Goal: Obtain resource: Obtain resource

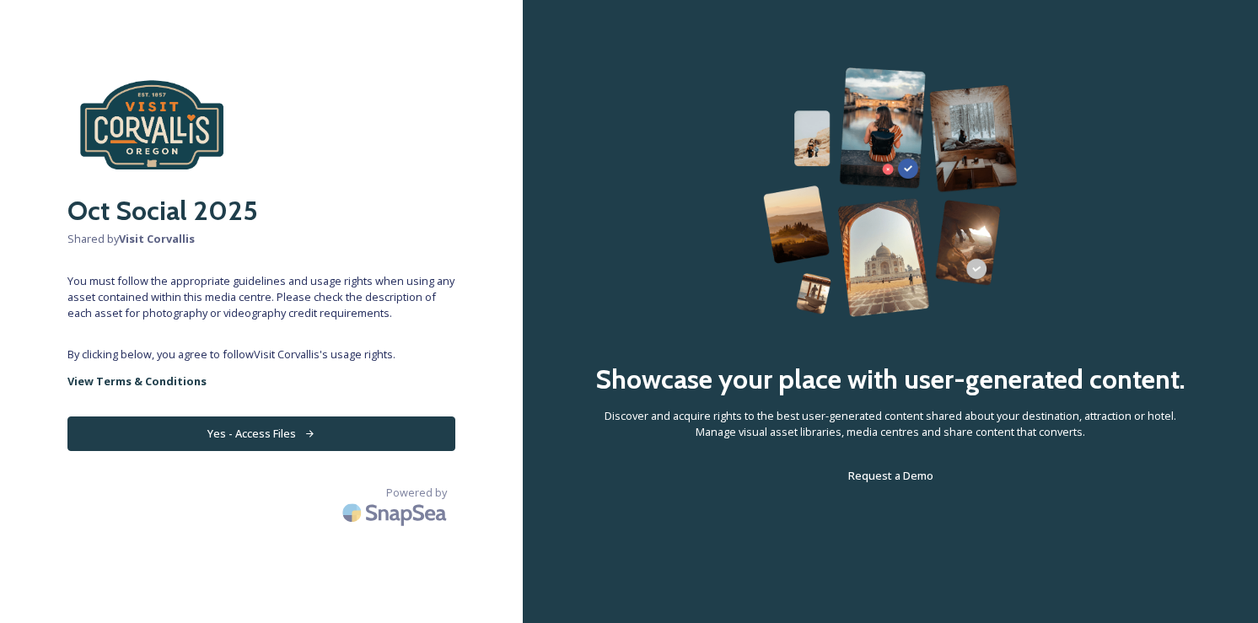
click at [308, 442] on button "Yes - Access Files" at bounding box center [261, 434] width 388 height 35
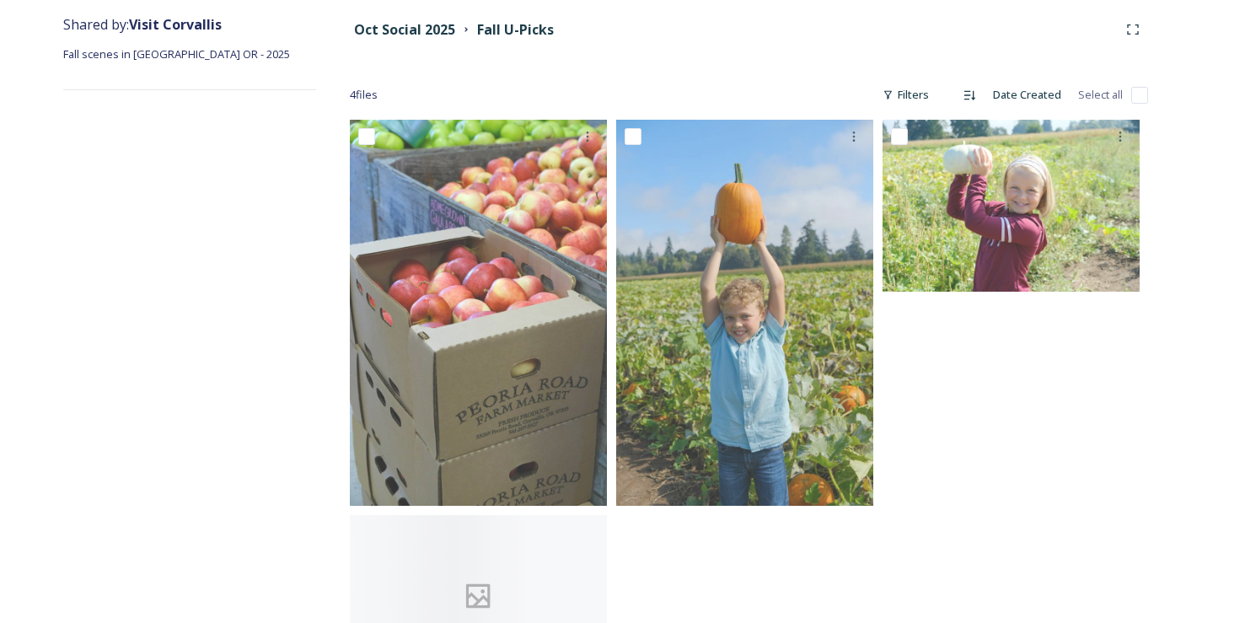
scroll to position [291, 0]
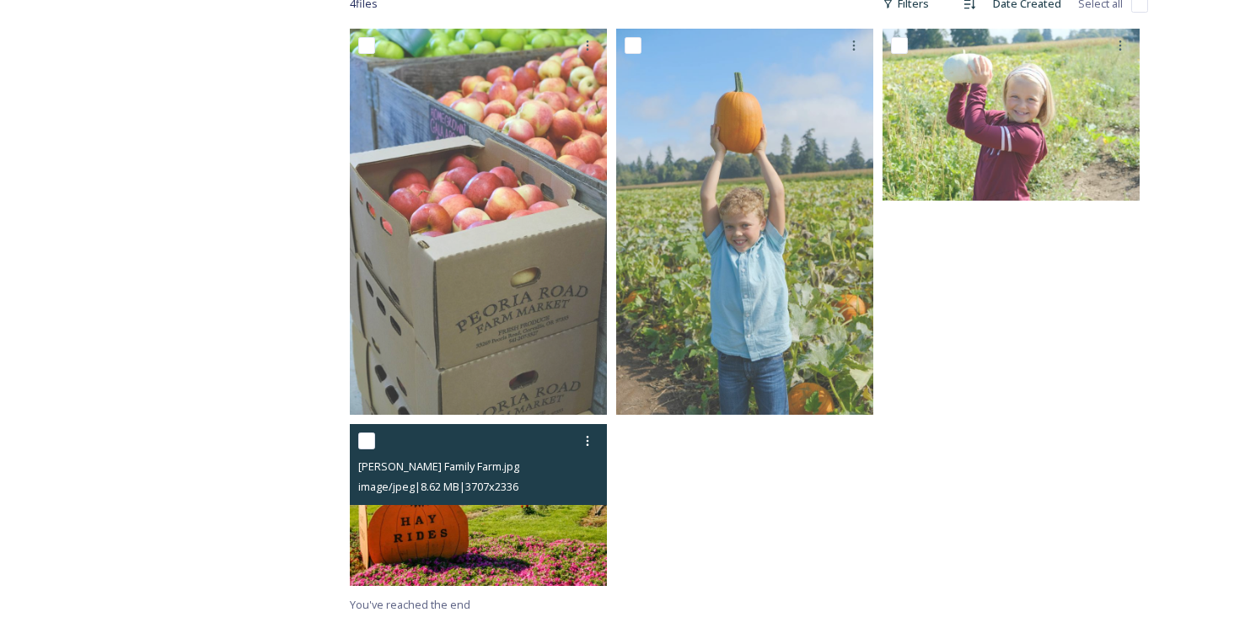
click at [509, 529] on img at bounding box center [478, 505] width 257 height 162
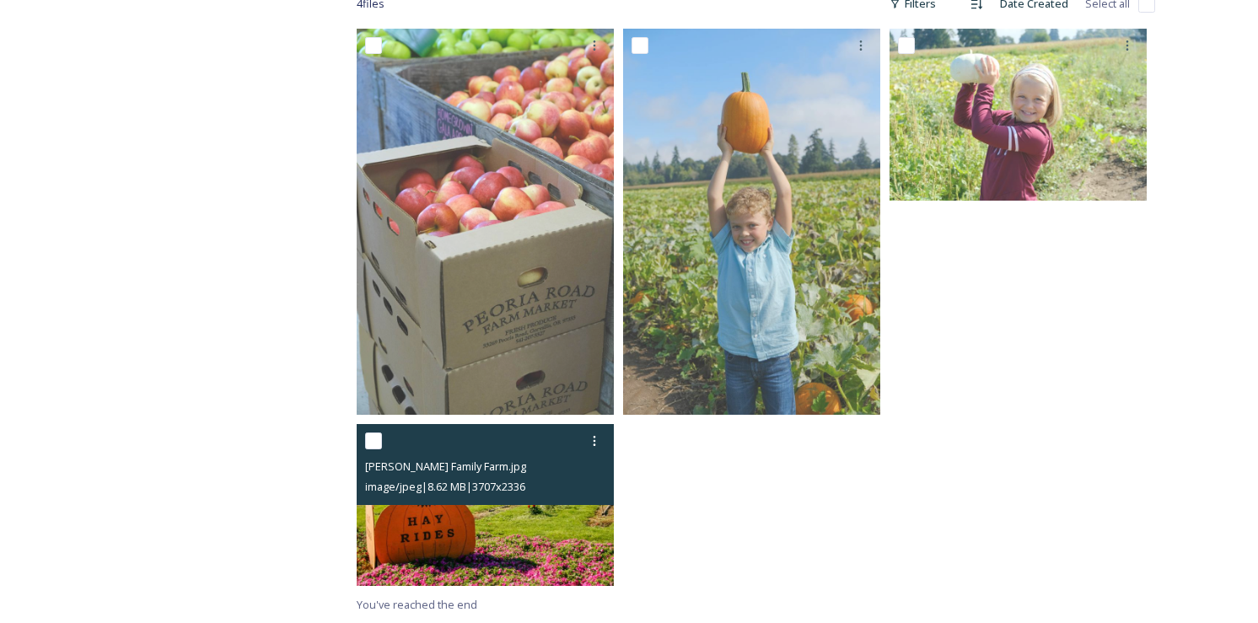
scroll to position [120, 0]
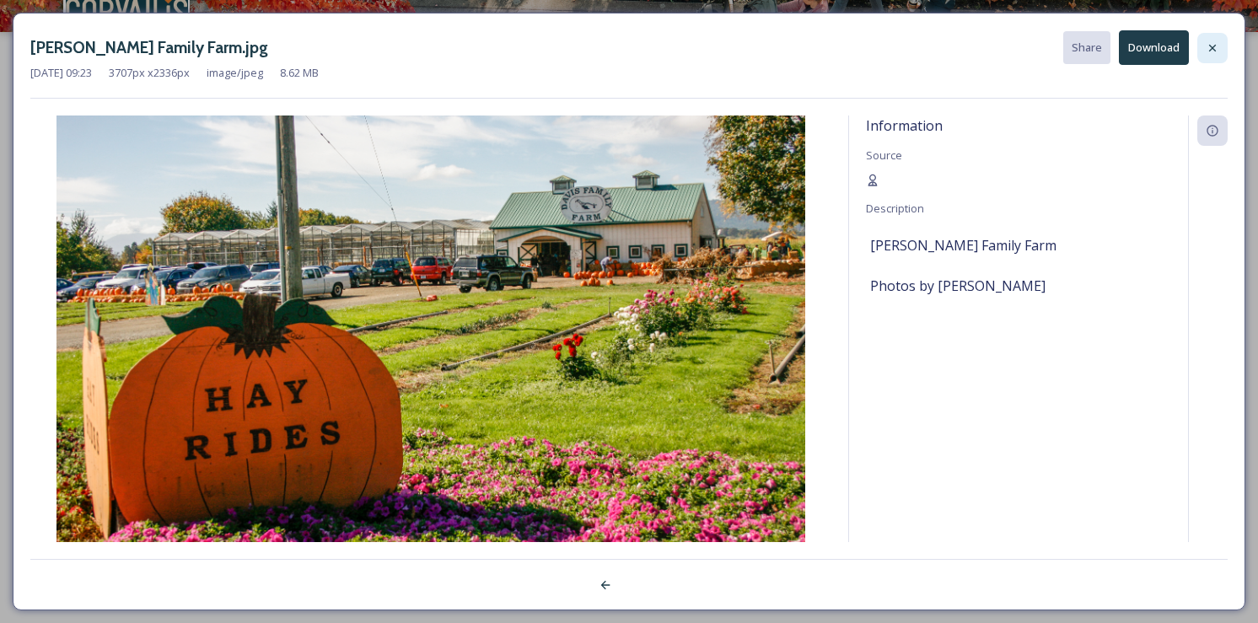
click at [1226, 44] on div at bounding box center [1212, 48] width 30 height 30
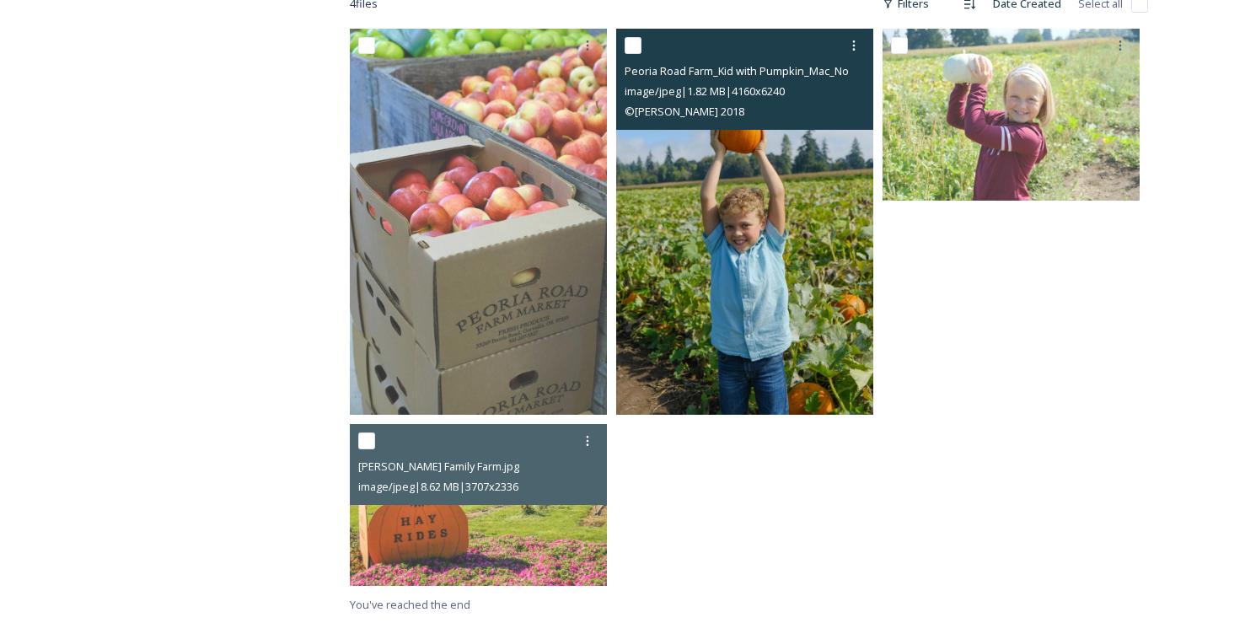
click at [686, 227] on img at bounding box center [744, 222] width 257 height 386
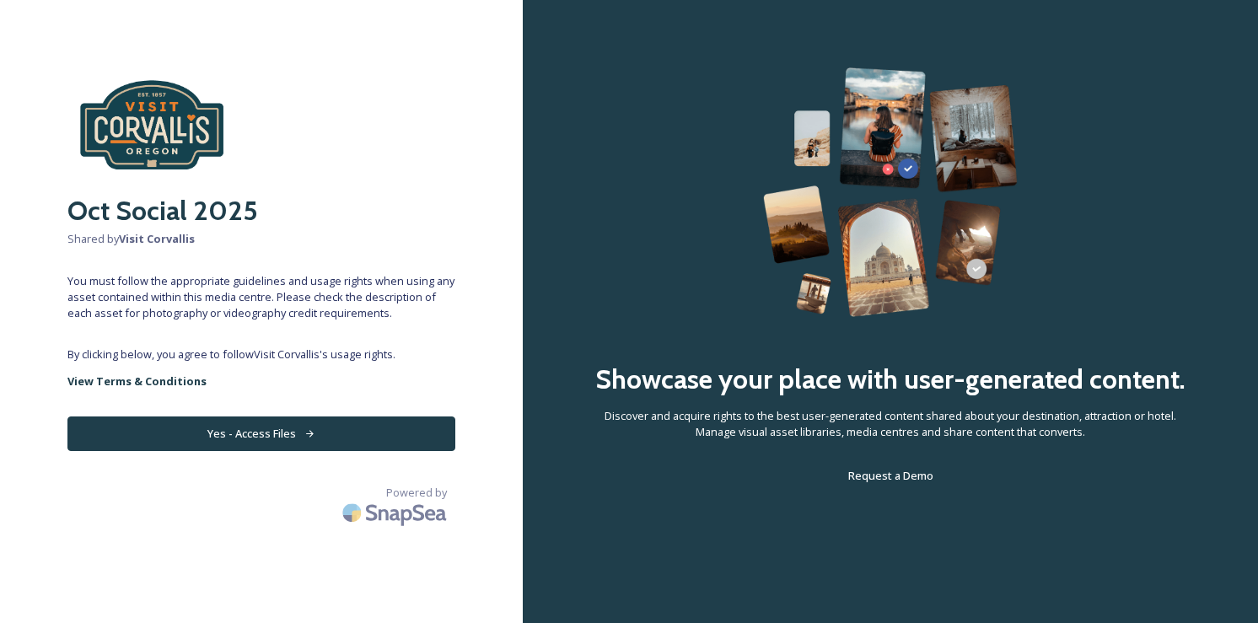
click at [325, 420] on button "Yes - Access Files" at bounding box center [261, 434] width 388 height 35
click at [323, 435] on button "Yes - Access Files" at bounding box center [261, 434] width 388 height 35
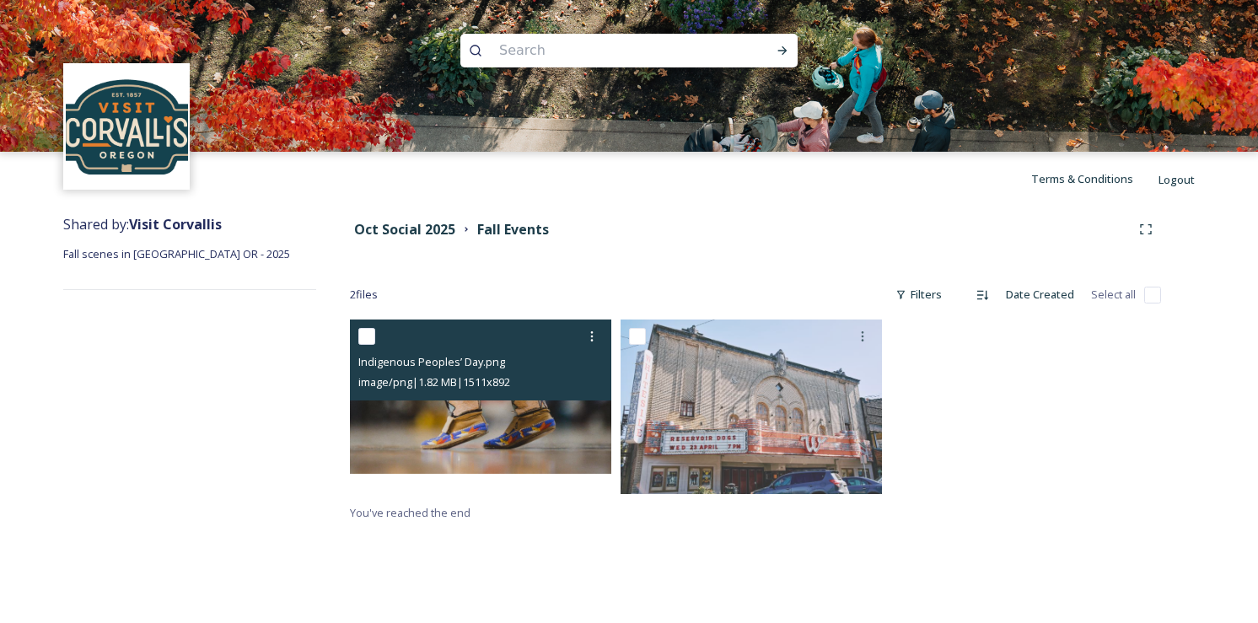
click at [488, 425] on img at bounding box center [480, 397] width 261 height 154
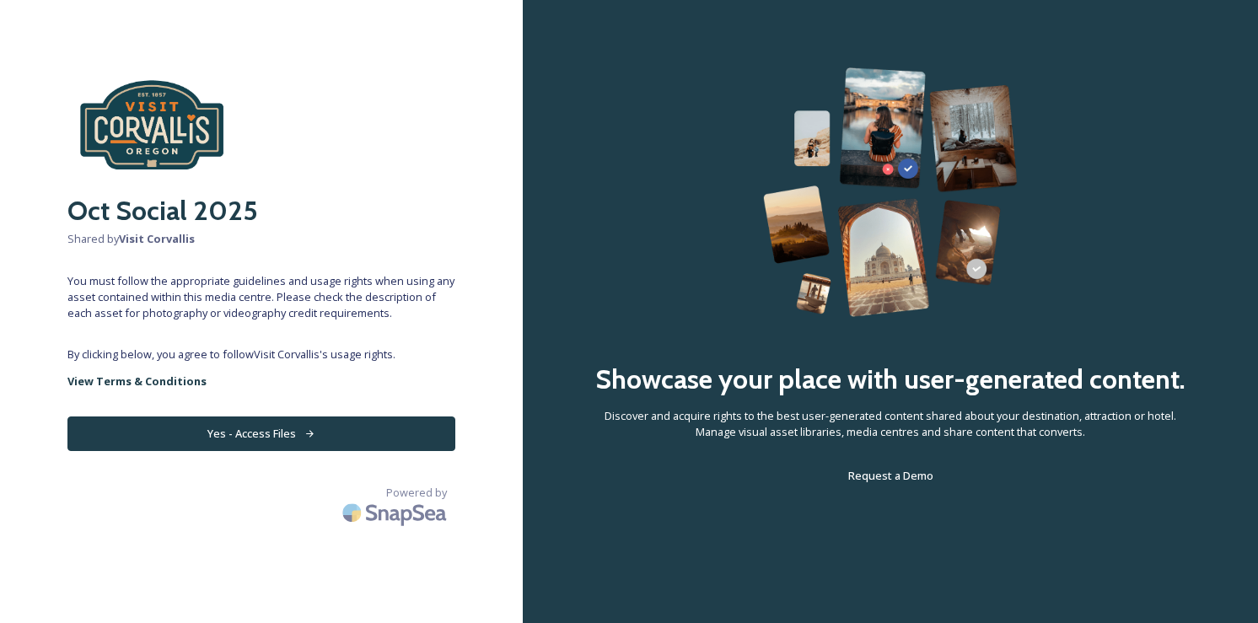
click at [328, 426] on button "Yes - Access Files" at bounding box center [261, 434] width 388 height 35
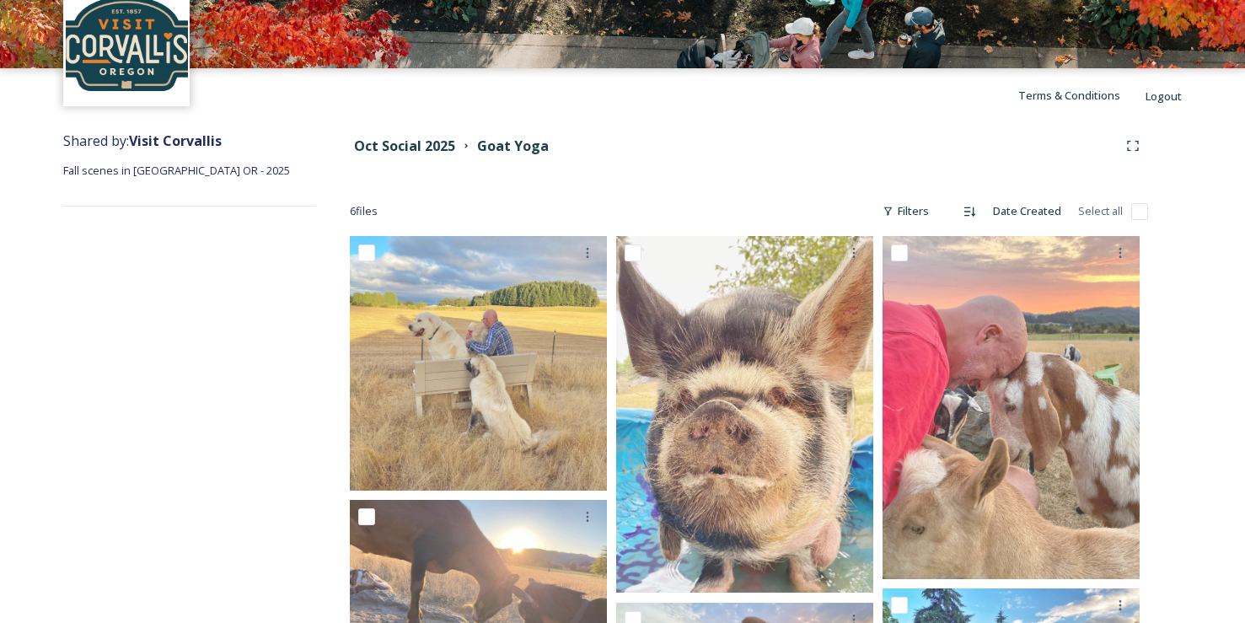
scroll to position [293, 0]
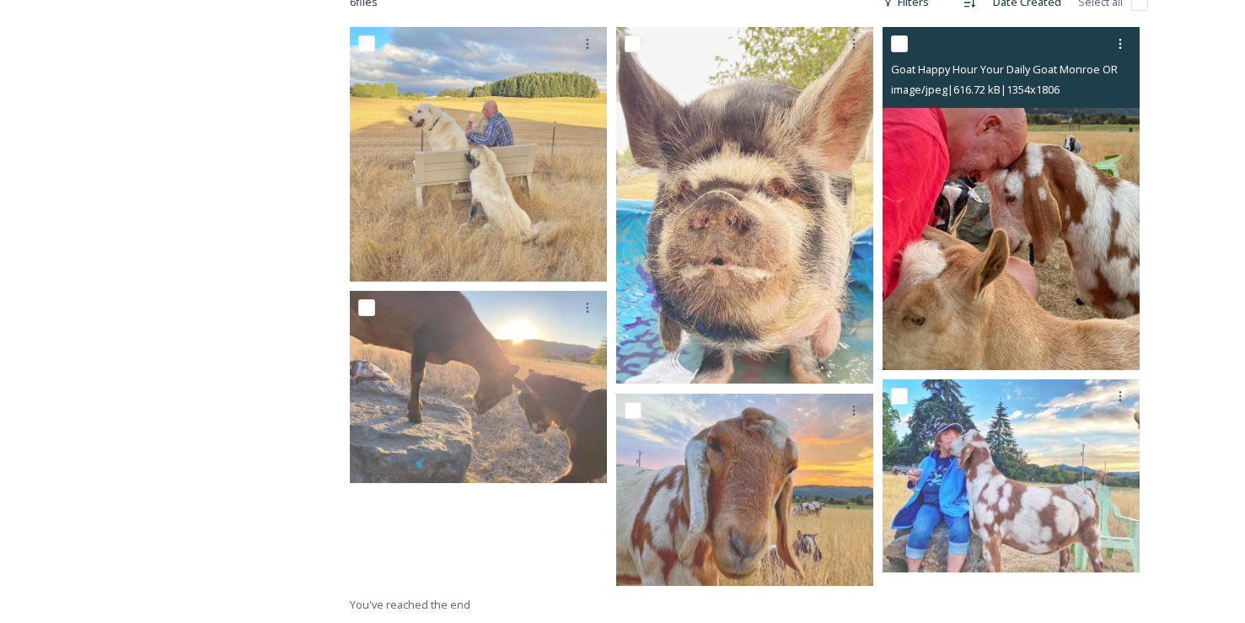
click at [1054, 207] on img at bounding box center [1011, 198] width 257 height 343
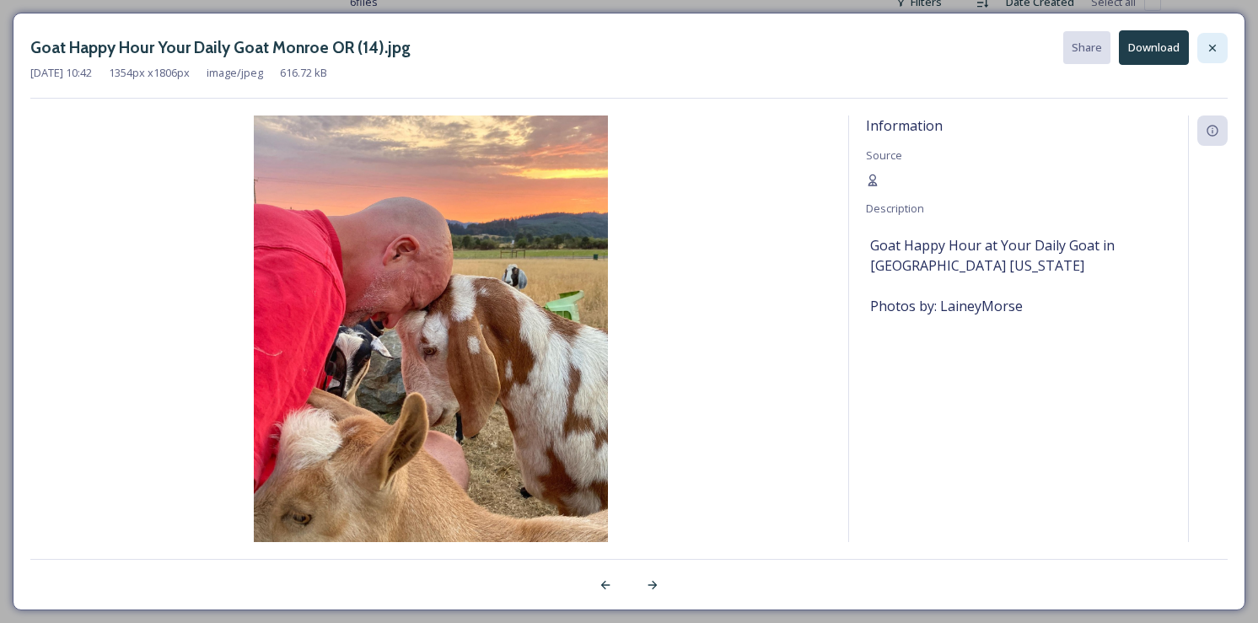
click at [1214, 52] on icon at bounding box center [1212, 47] width 13 height 13
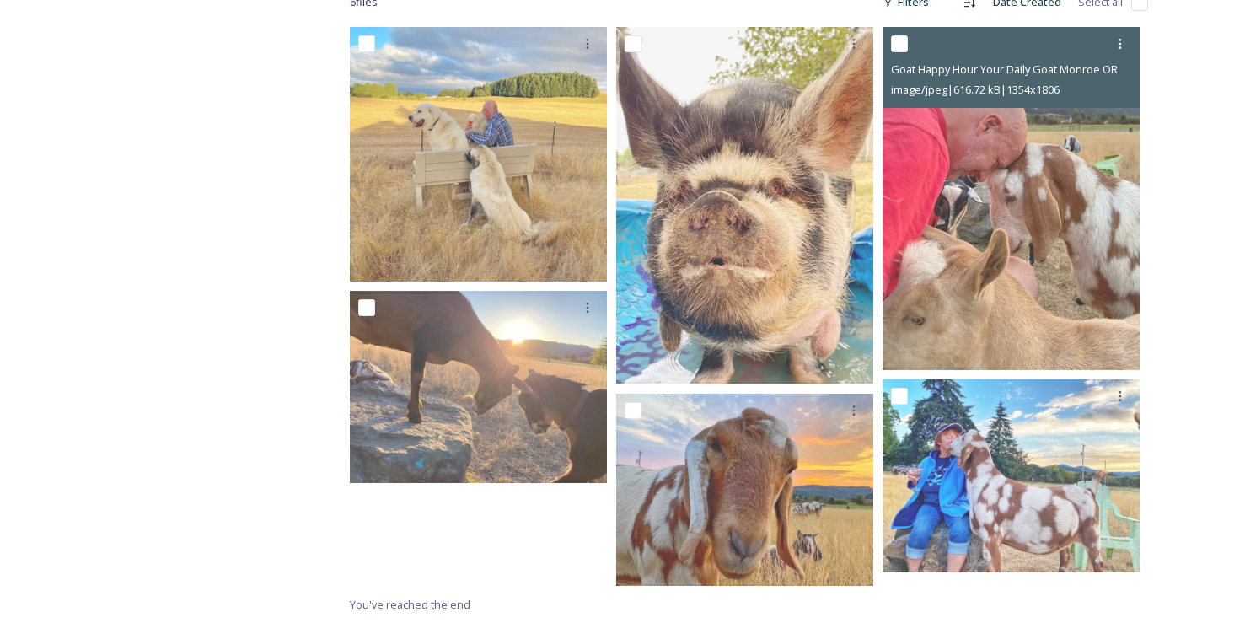
click at [1167, 389] on div "Oct Social 2025 Goat Yoga 6 file s Filters Date Created Select all Goat Happy H…" at bounding box center [749, 268] width 866 height 710
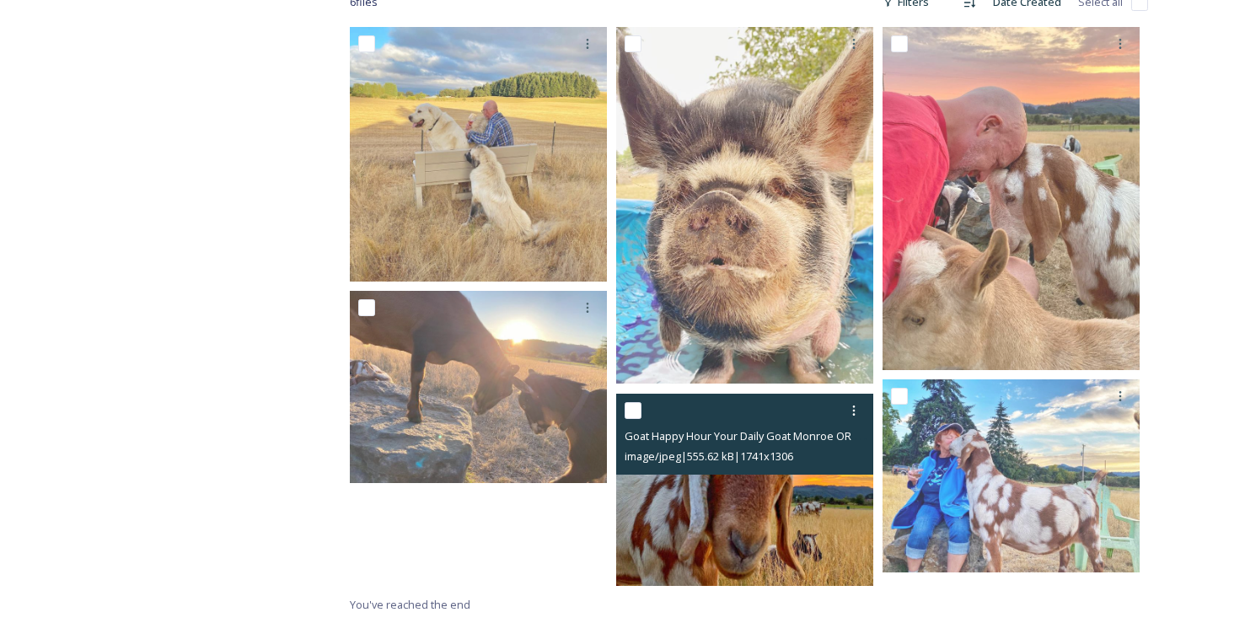
click at [801, 493] on img at bounding box center [744, 490] width 257 height 193
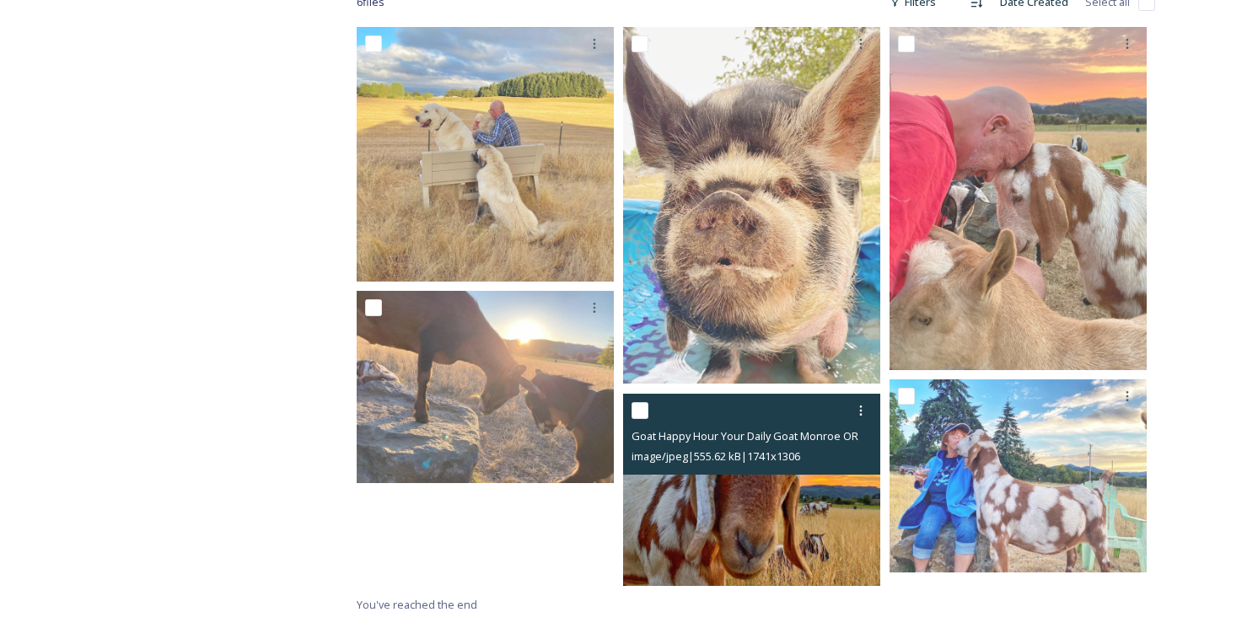
scroll to position [279, 0]
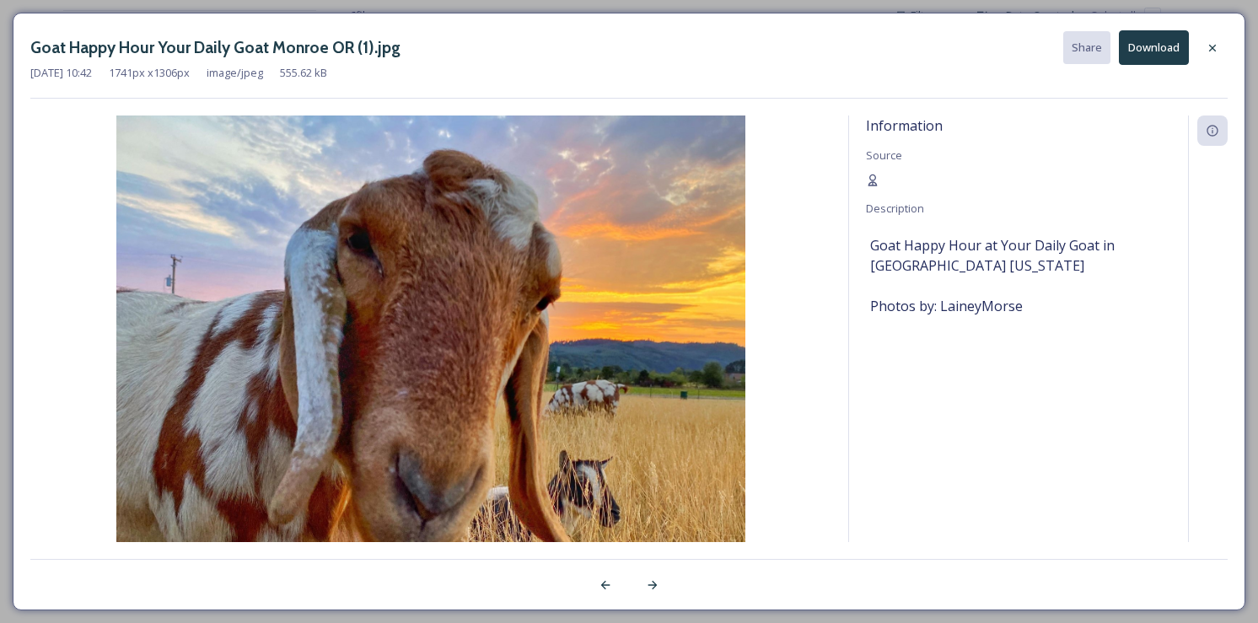
click at [1205, 56] on div at bounding box center [1212, 48] width 30 height 30
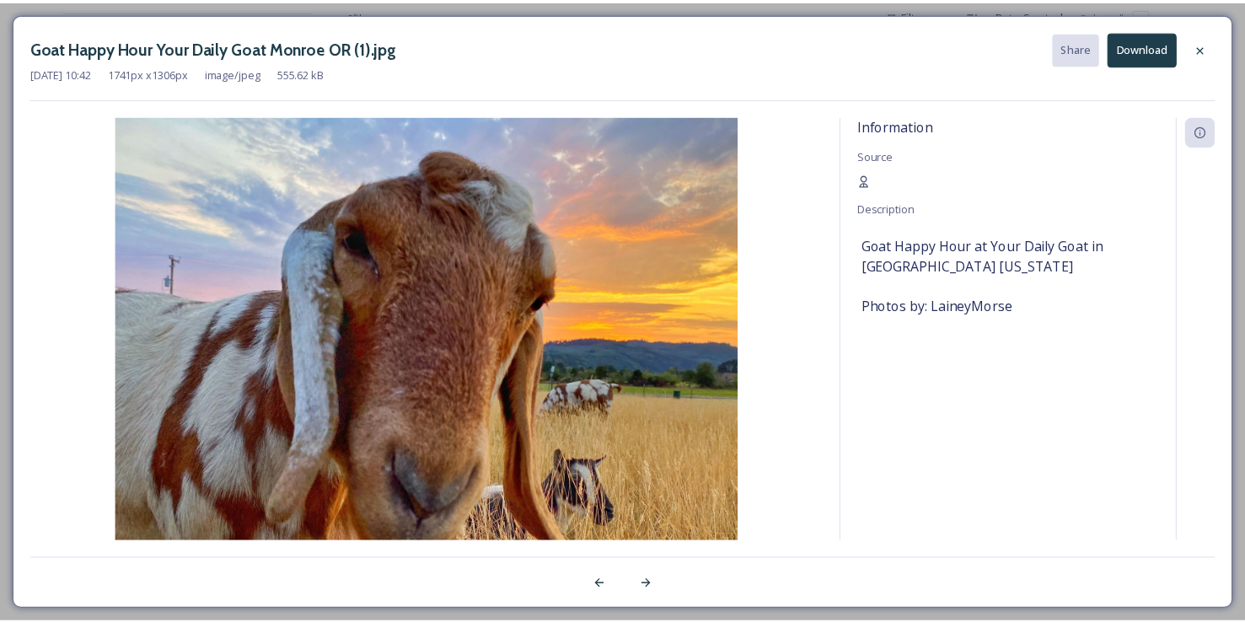
scroll to position [293, 0]
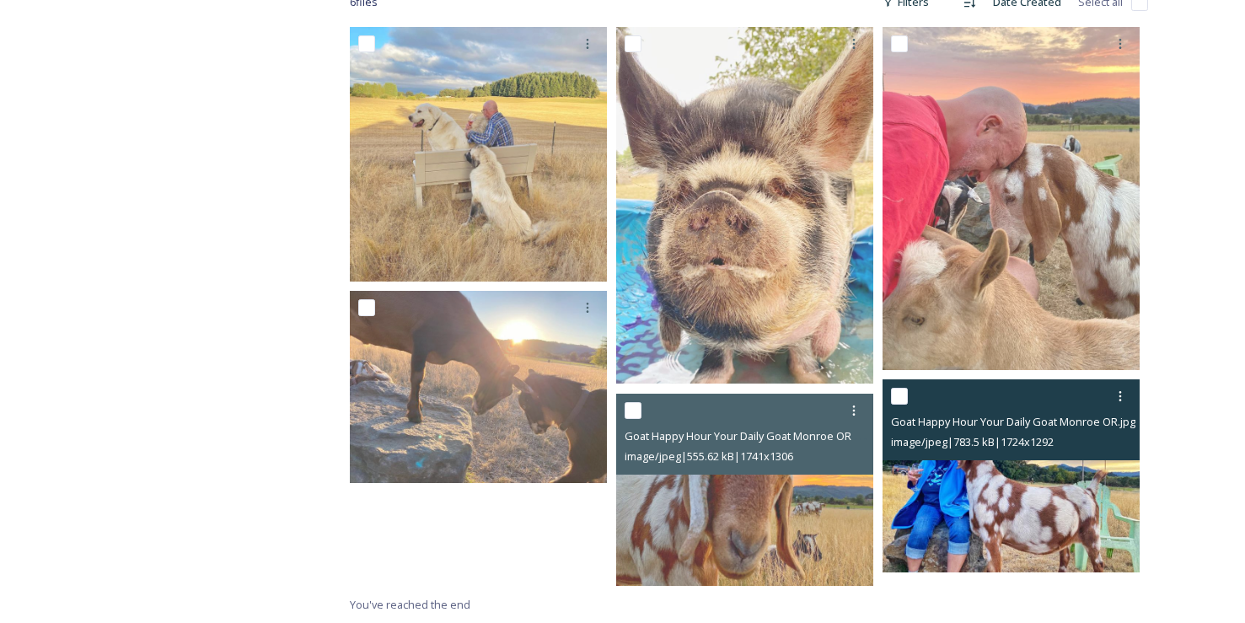
click at [1034, 509] on img at bounding box center [1011, 475] width 257 height 193
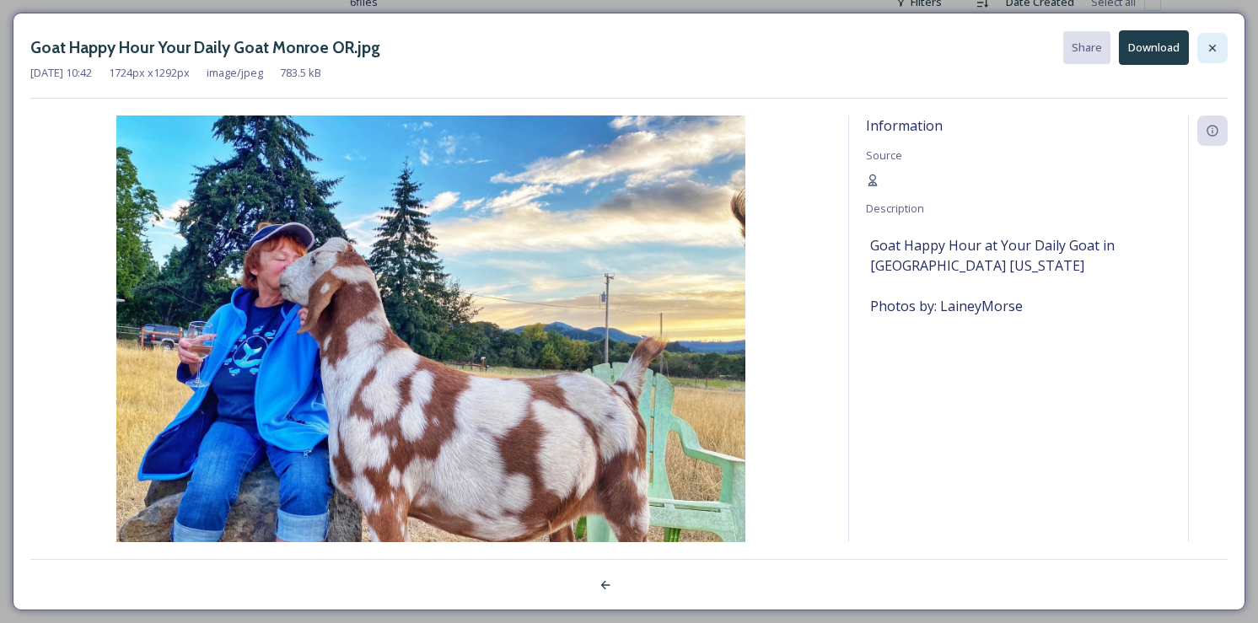
click at [1212, 46] on icon at bounding box center [1212, 47] width 7 height 7
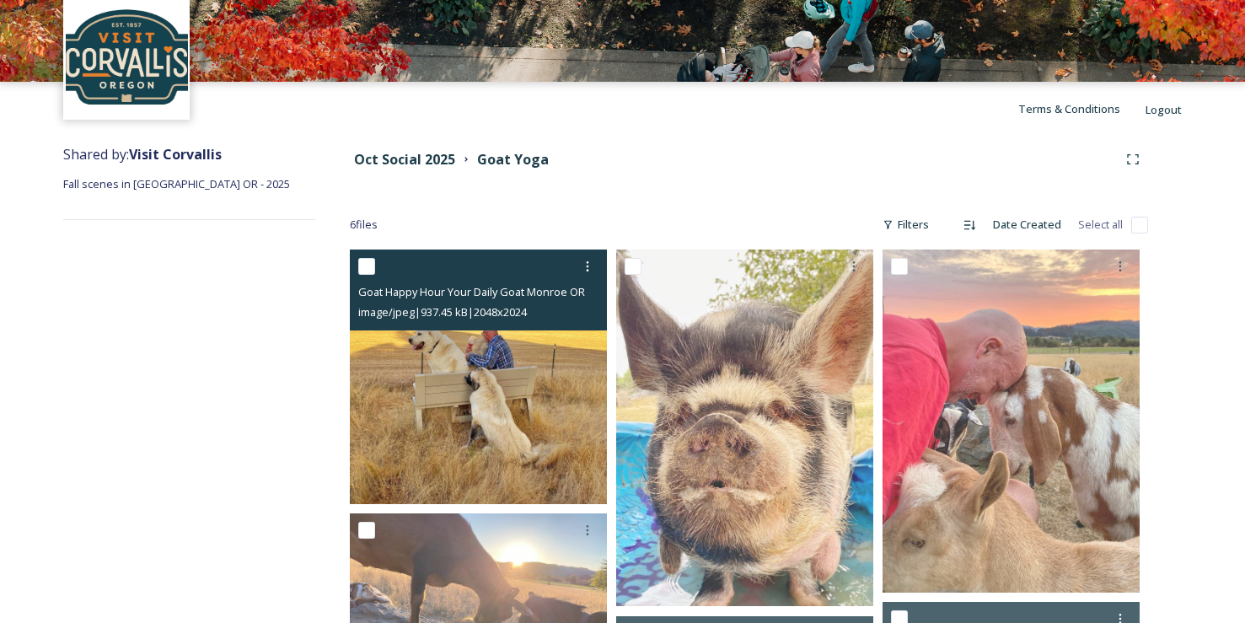
scroll to position [0, 0]
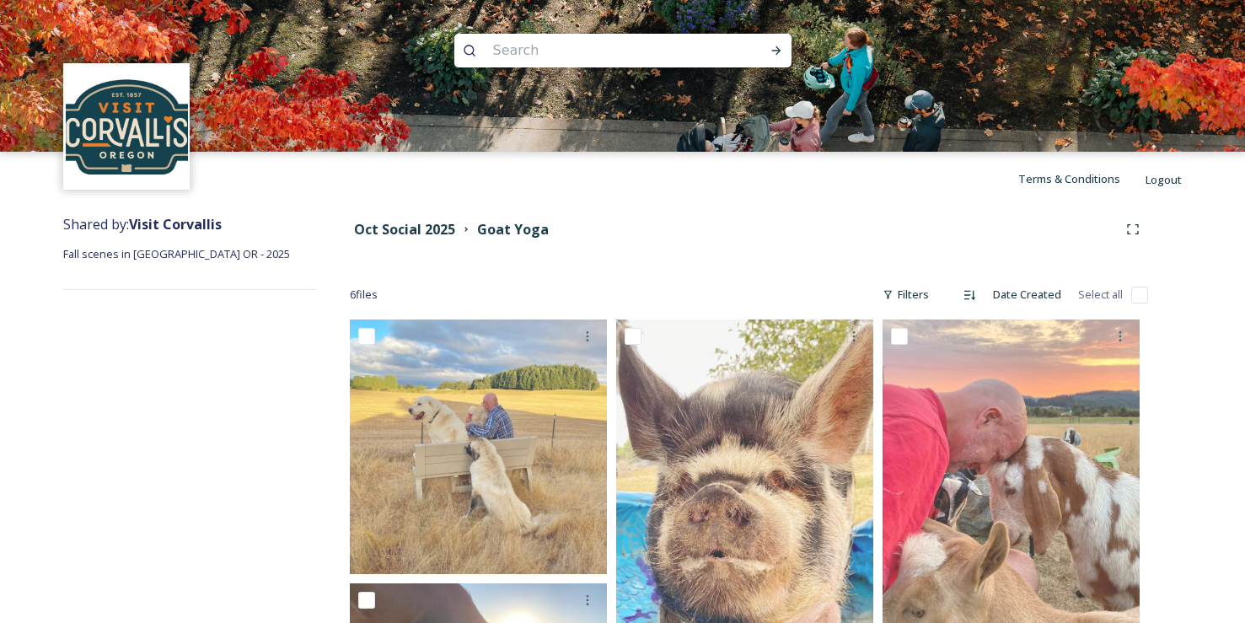
click at [159, 219] on strong "Visit Corvallis" at bounding box center [175, 224] width 93 height 19
click at [156, 265] on div "Shared by: [PERSON_NAME] Fall scenes in [GEOGRAPHIC_DATA] OR - 2025" at bounding box center [189, 561] width 253 height 710
click at [369, 233] on strong "Oct Social 2025" at bounding box center [404, 229] width 101 height 19
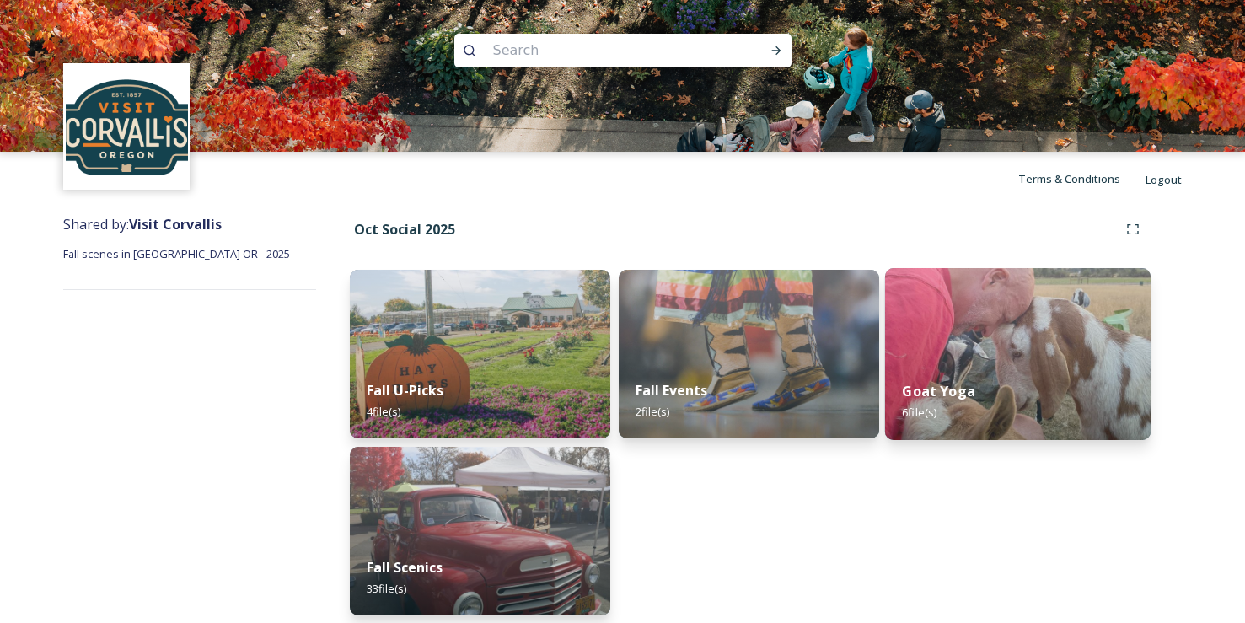
click at [1023, 325] on img at bounding box center [1018, 354] width 266 height 172
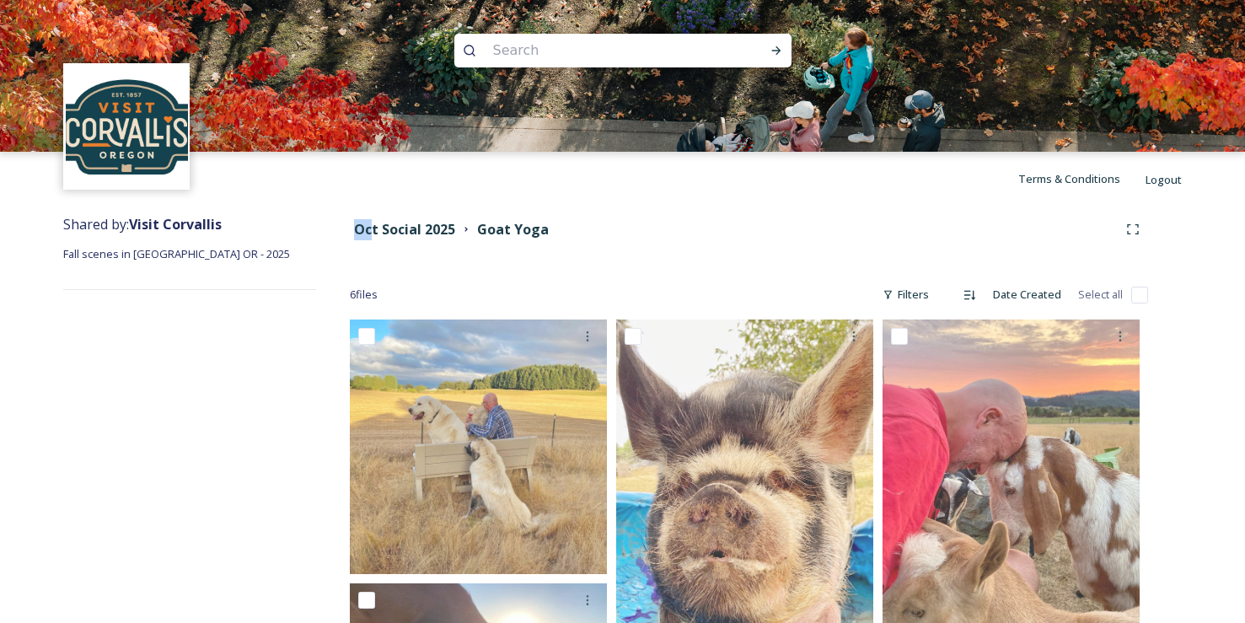
click at [371, 219] on div "Oct Social 2025" at bounding box center [404, 229] width 101 height 21
click at [389, 239] on div "Oct Social 2025 Goat Yoga" at bounding box center [749, 229] width 798 height 30
click at [390, 230] on strong "Oct Social 2025" at bounding box center [404, 229] width 101 height 19
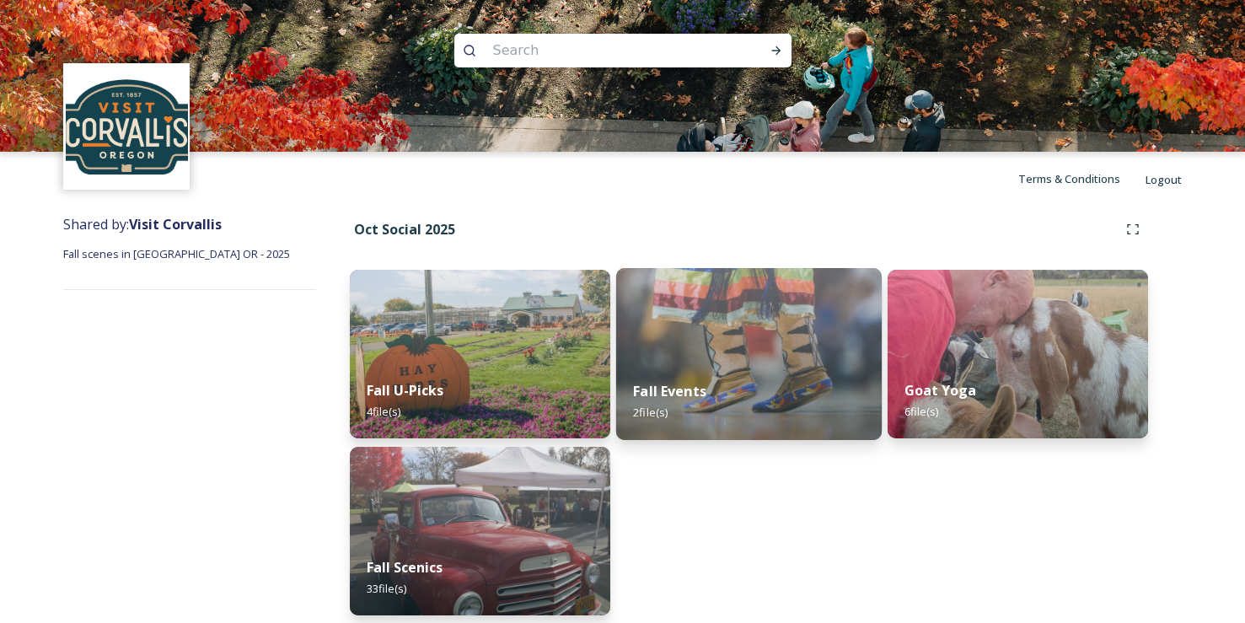
click at [737, 378] on div "Fall Events 2 file(s)" at bounding box center [749, 401] width 266 height 77
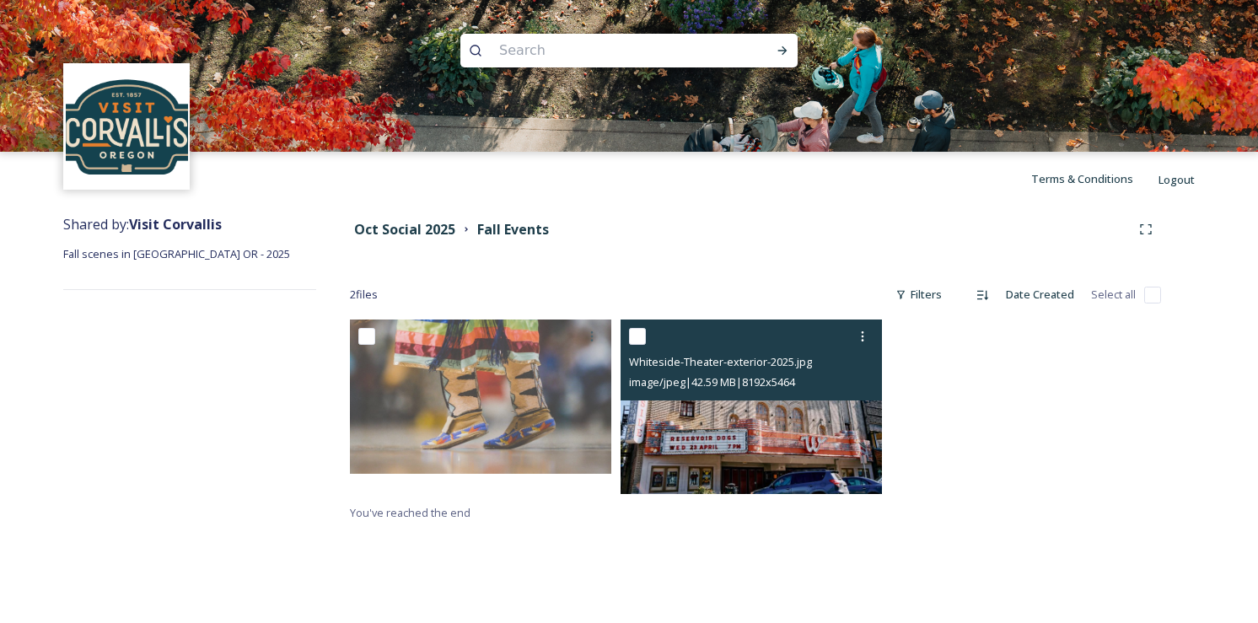
click at [727, 437] on img at bounding box center [751, 407] width 261 height 175
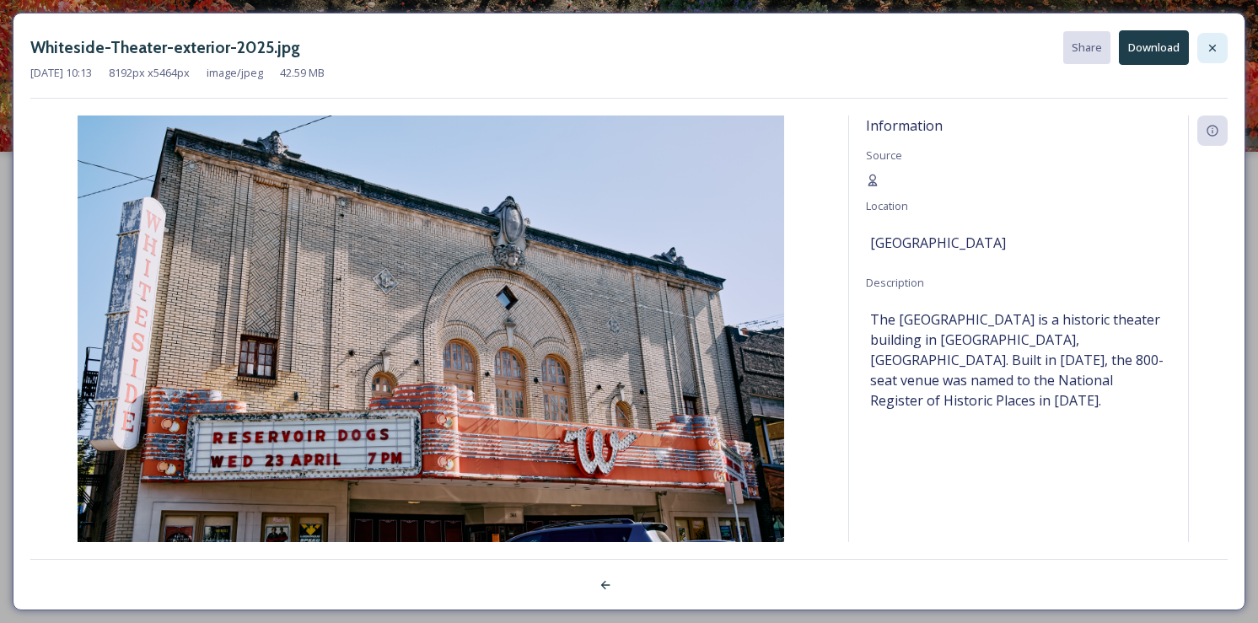
click at [1208, 48] on icon at bounding box center [1212, 47] width 13 height 13
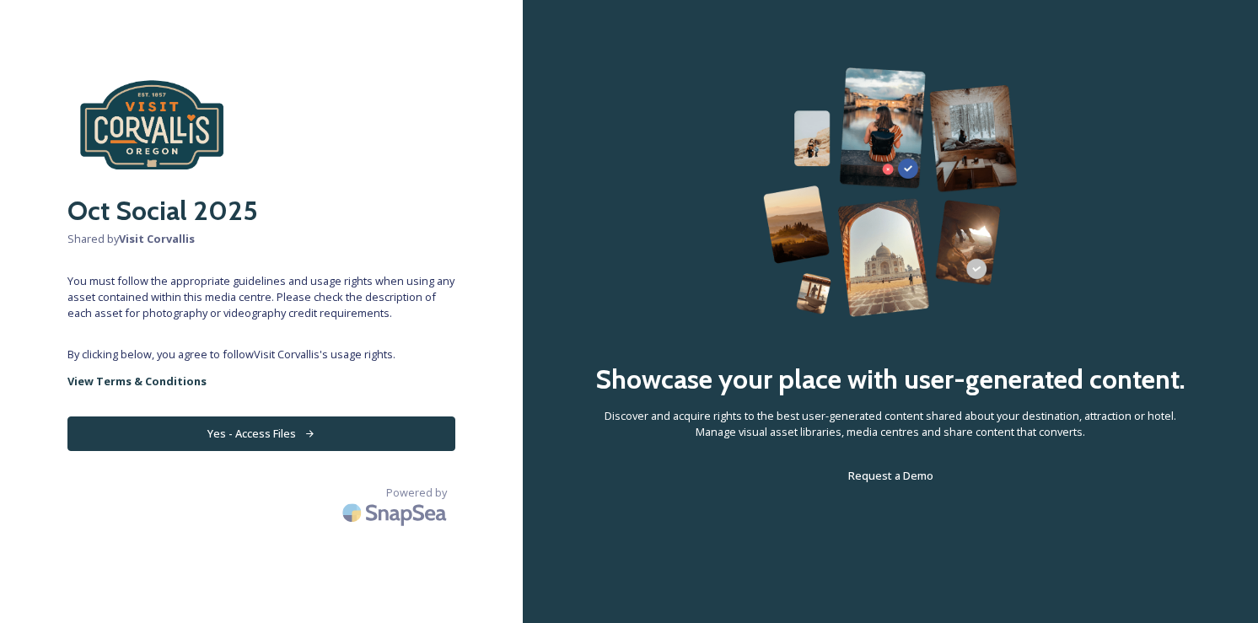
click at [298, 425] on button "Yes - Access Files" at bounding box center [261, 434] width 388 height 35
click at [323, 444] on button "Yes - Access Files" at bounding box center [261, 434] width 388 height 35
